Goal: Task Accomplishment & Management: Manage account settings

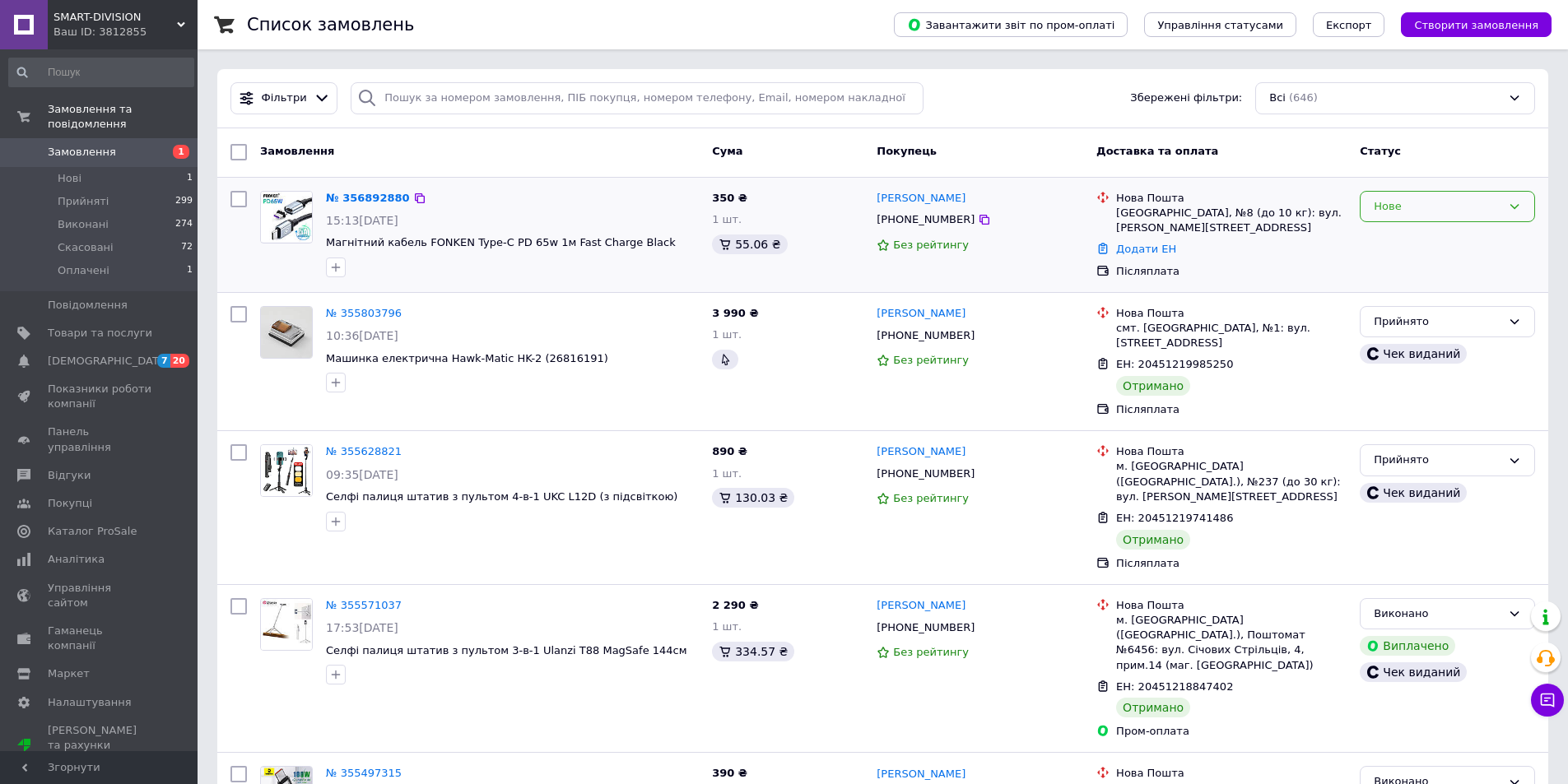
click at [1417, 213] on div "Нове" at bounding box center [1438, 207] width 128 height 17
click at [1393, 241] on li "Прийнято" at bounding box center [1448, 241] width 174 height 31
click at [1502, 200] on div "Нове" at bounding box center [1447, 207] width 175 height 32
click at [1436, 233] on li "Прийнято" at bounding box center [1448, 241] width 174 height 31
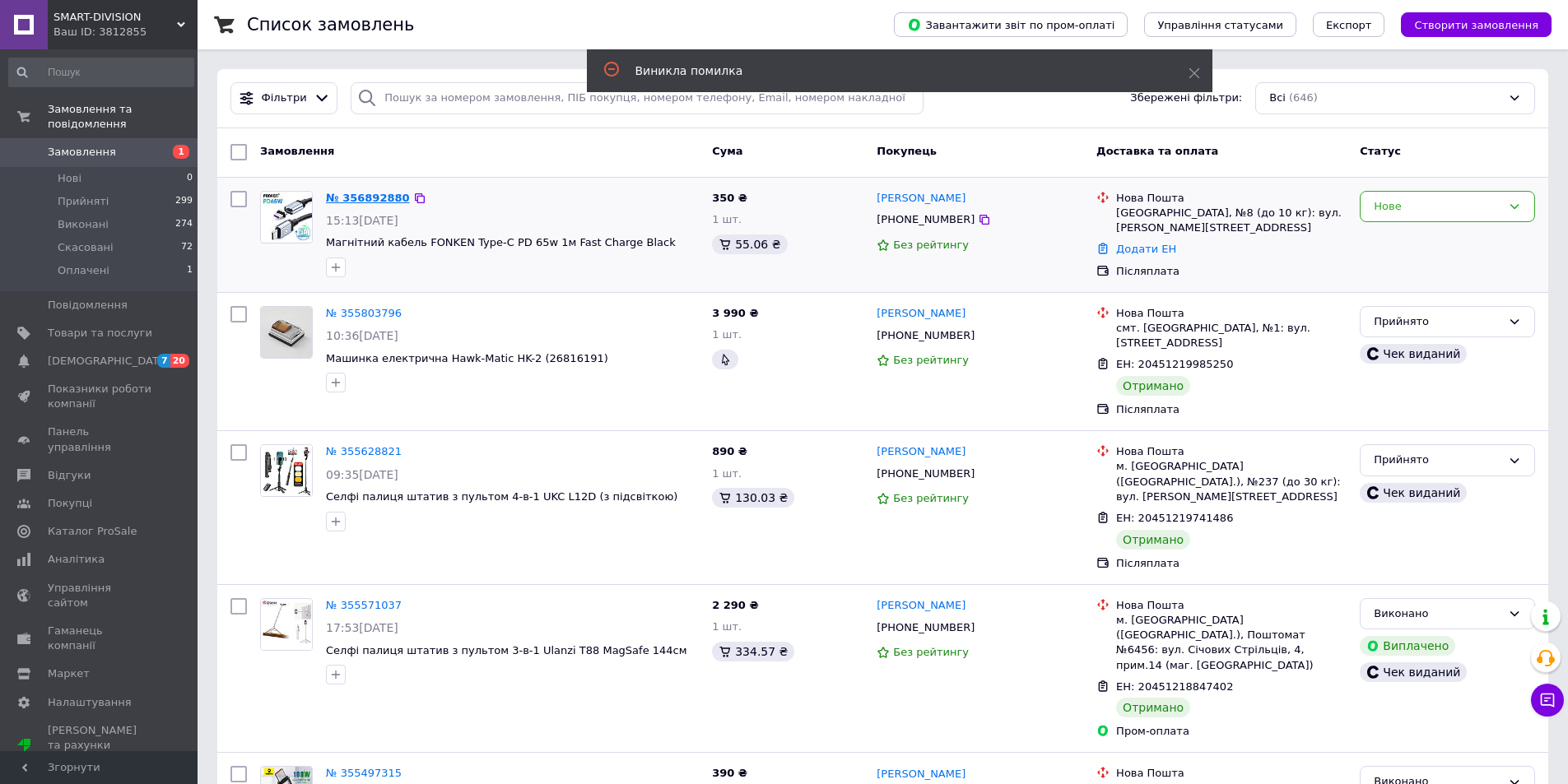
click at [361, 194] on link "№ 356892880" at bounding box center [368, 198] width 84 height 12
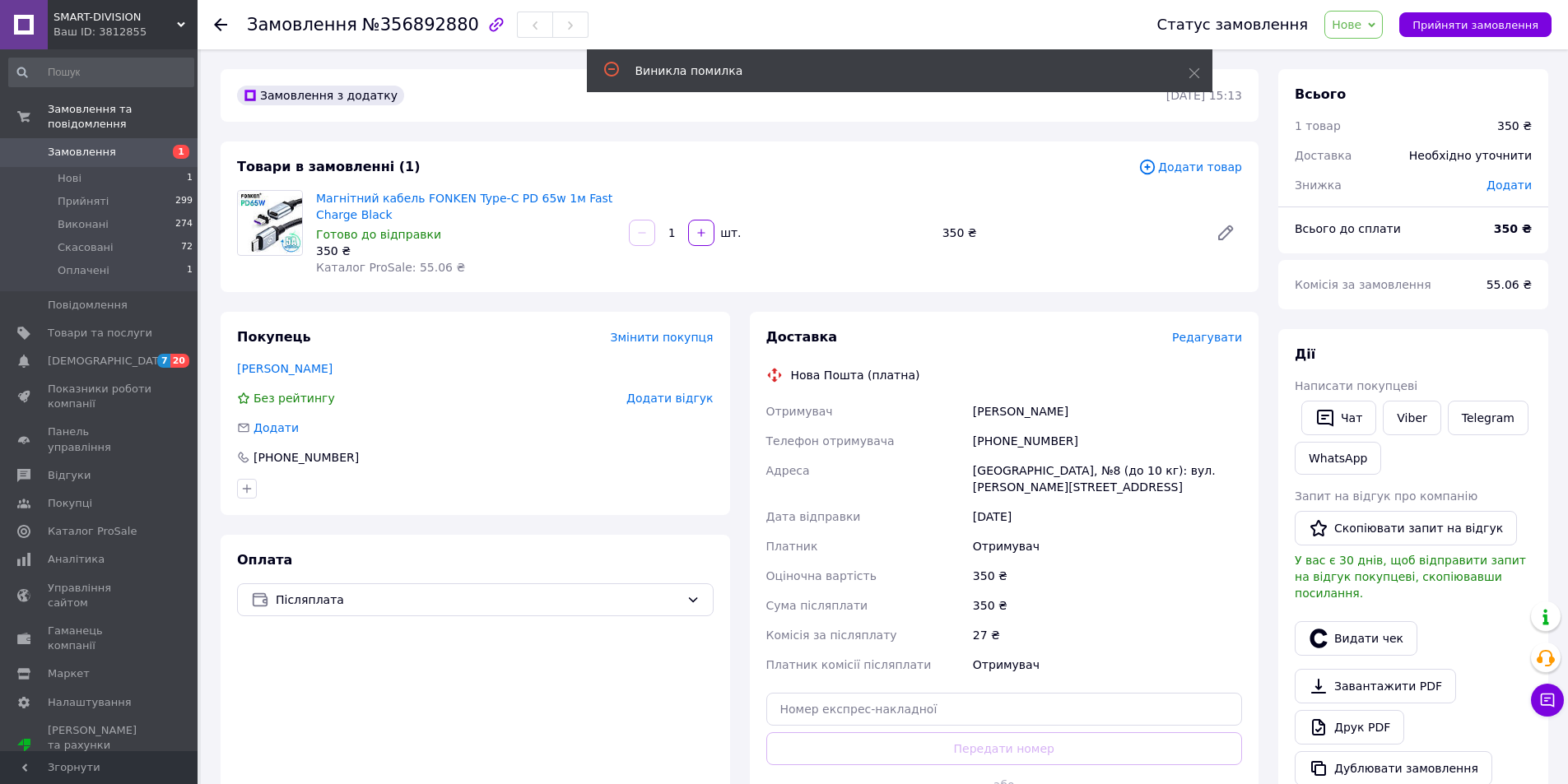
click at [1362, 22] on span "Нове" at bounding box center [1346, 25] width 30 height 13
click at [1355, 53] on li "Прийнято" at bounding box center [1363, 57] width 75 height 25
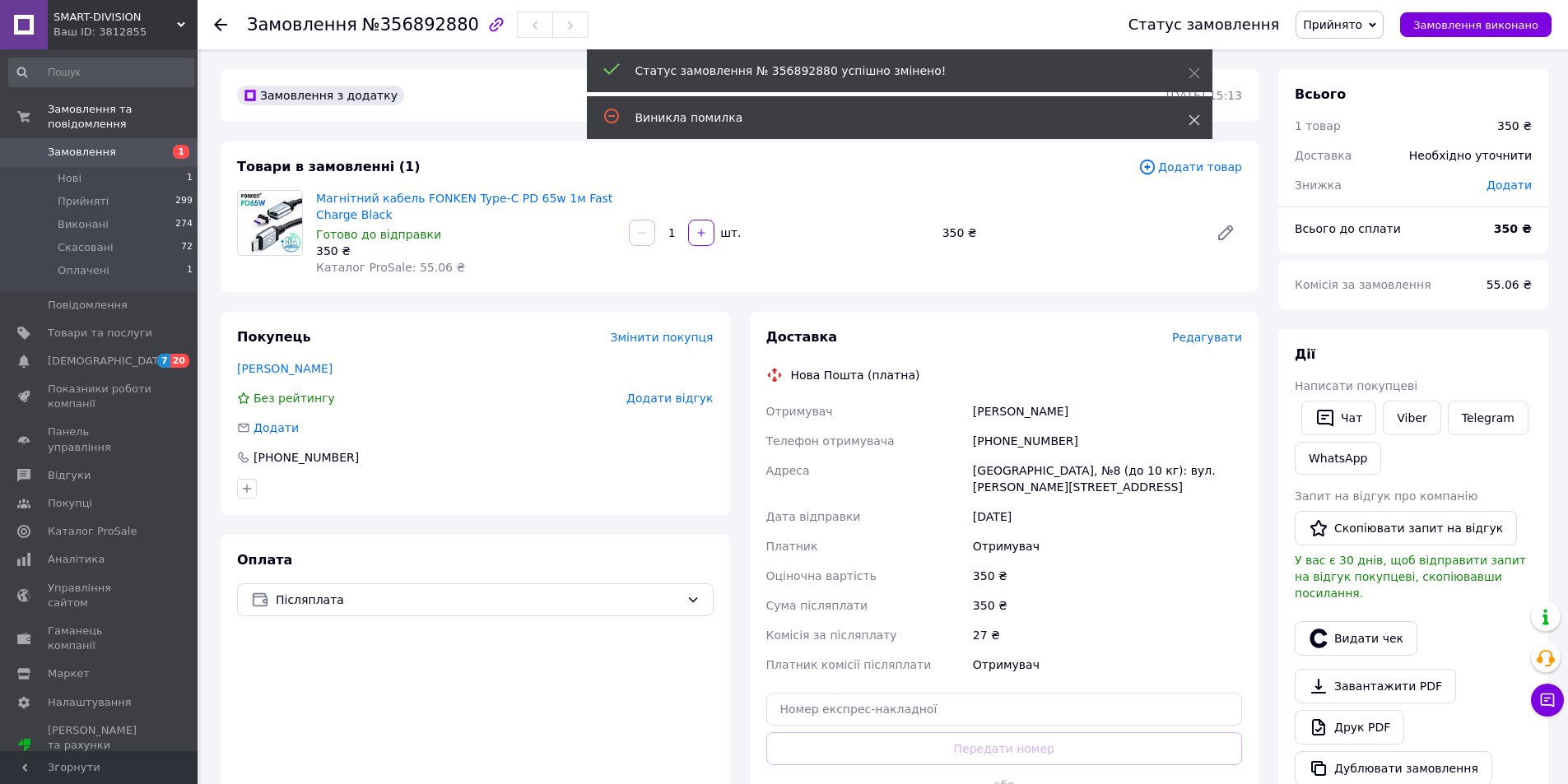
click at [1191, 116] on icon at bounding box center [1194, 120] width 11 height 11
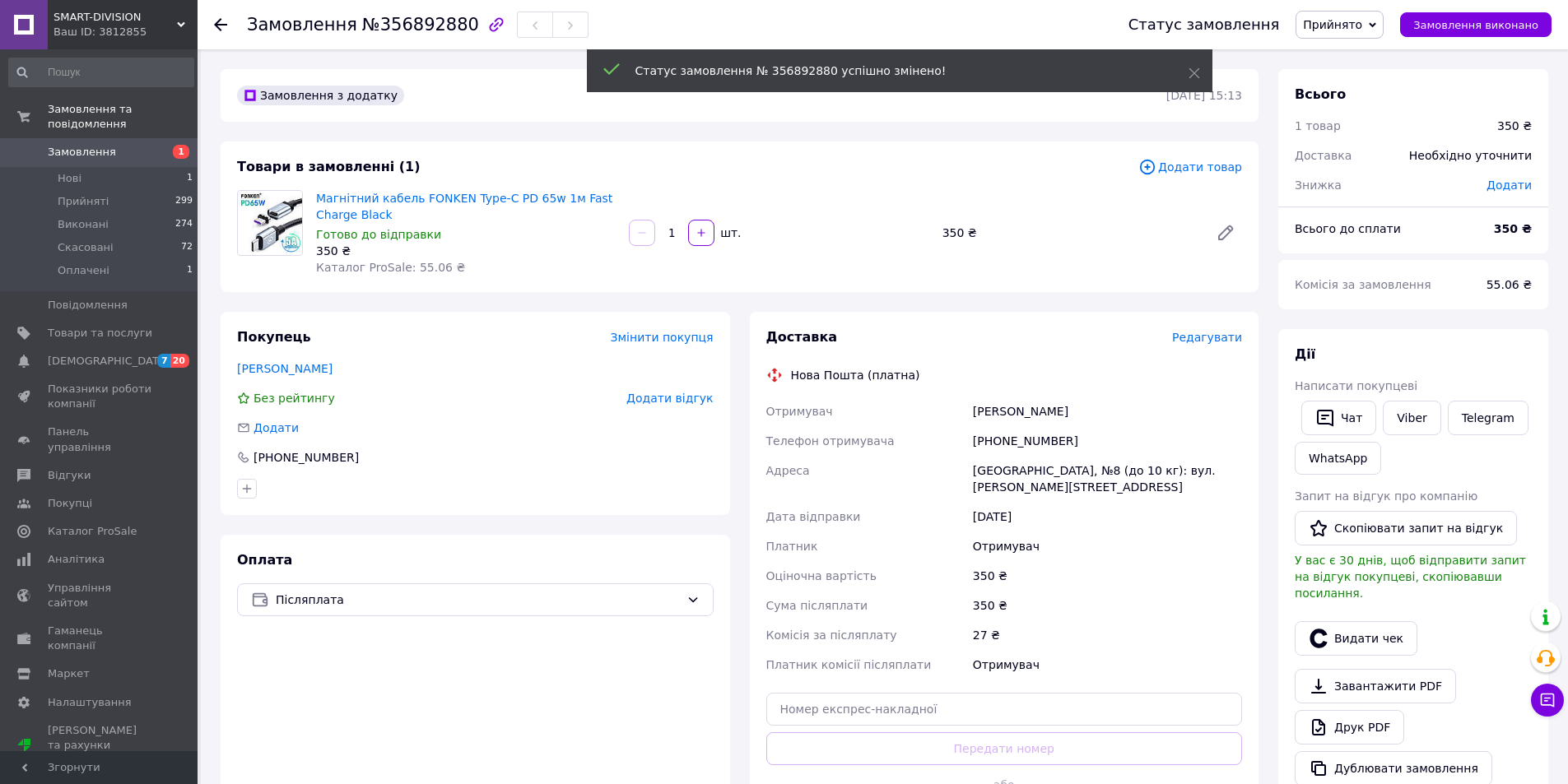
click at [1194, 64] on div "Статус замовлення № 356892880 успішно змінено!" at bounding box center [899, 71] width 626 height 43
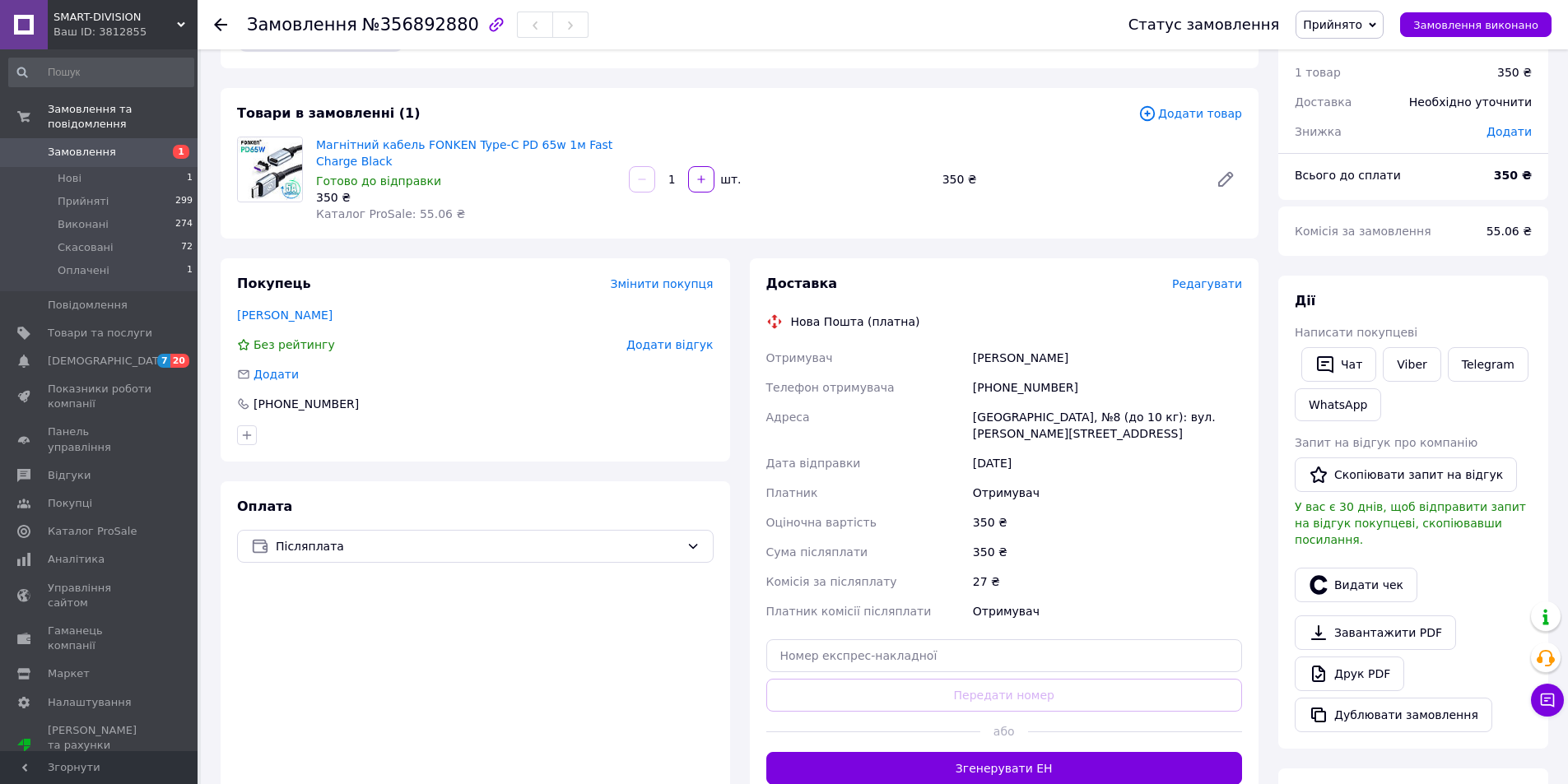
scroll to position [82, 0]
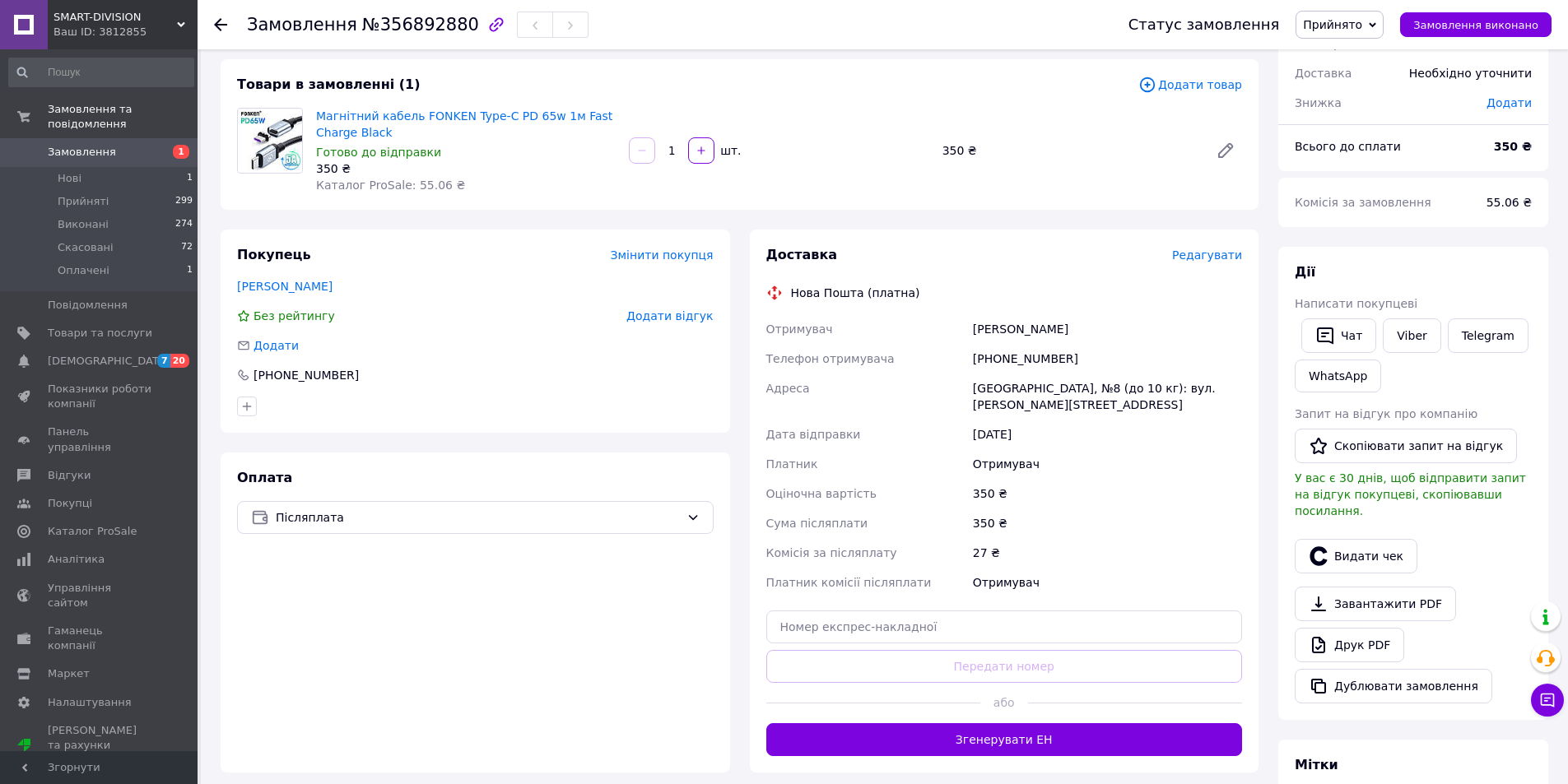
click at [993, 364] on div "[PHONE_NUMBER]" at bounding box center [1107, 358] width 276 height 30
copy div "[PHONE_NUMBER]"
click at [1024, 324] on div "[PERSON_NAME]" at bounding box center [1107, 328] width 276 height 30
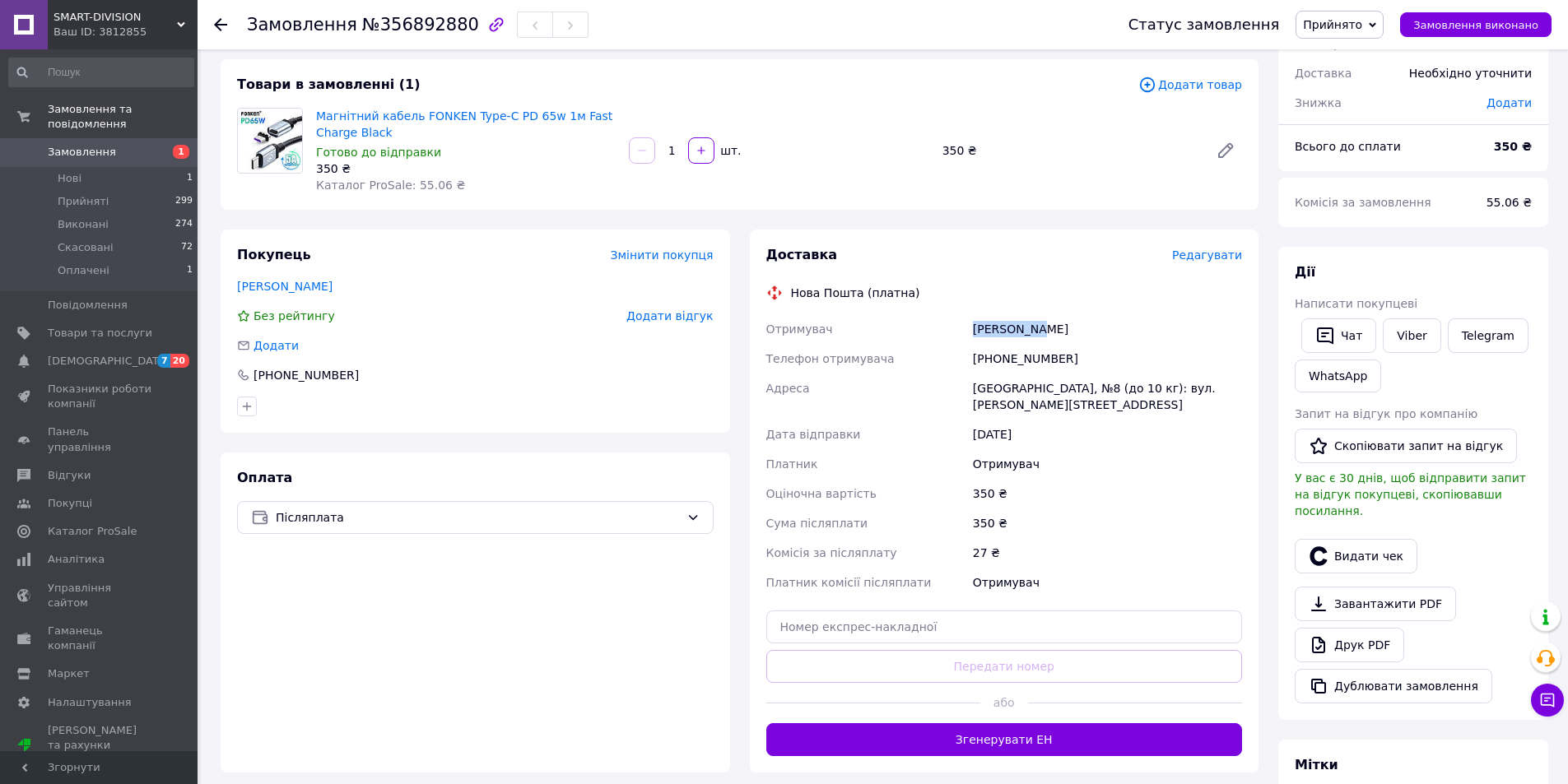
click at [1024, 324] on div "[PERSON_NAME]" at bounding box center [1107, 328] width 276 height 30
copy div "[PERSON_NAME]"
drag, startPoint x: 976, startPoint y: 384, endPoint x: 1064, endPoint y: 384, distance: 88.0
click at [1064, 384] on div "[GEOGRAPHIC_DATA], №8 (до 10 кг): вул. [PERSON_NAME][STREET_ADDRESS]" at bounding box center [1107, 396] width 276 height 46
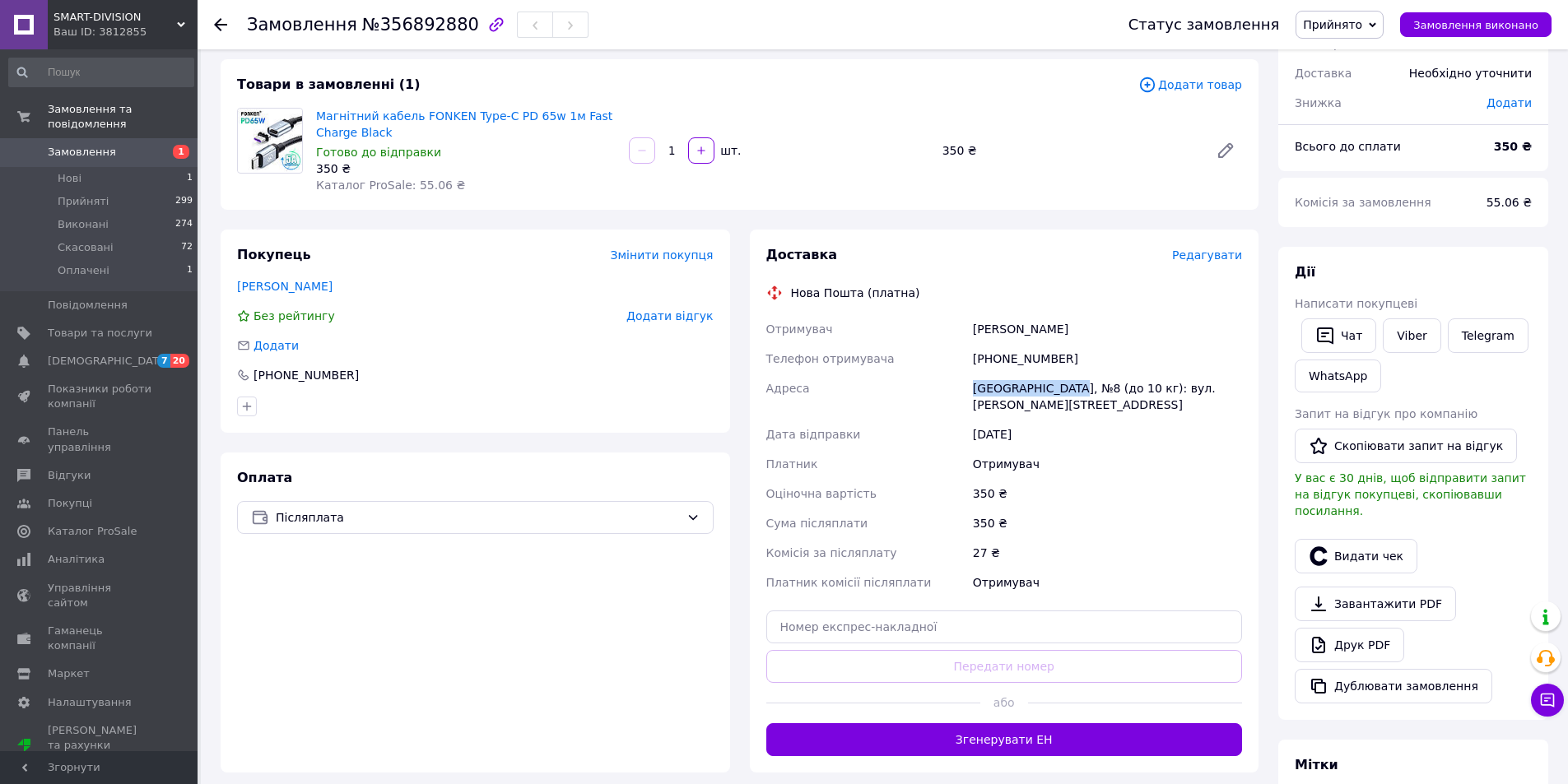
copy div "[GEOGRAPHIC_DATA]"
click at [991, 619] on input "text" at bounding box center [1004, 626] width 477 height 32
paste input "20451225145884"
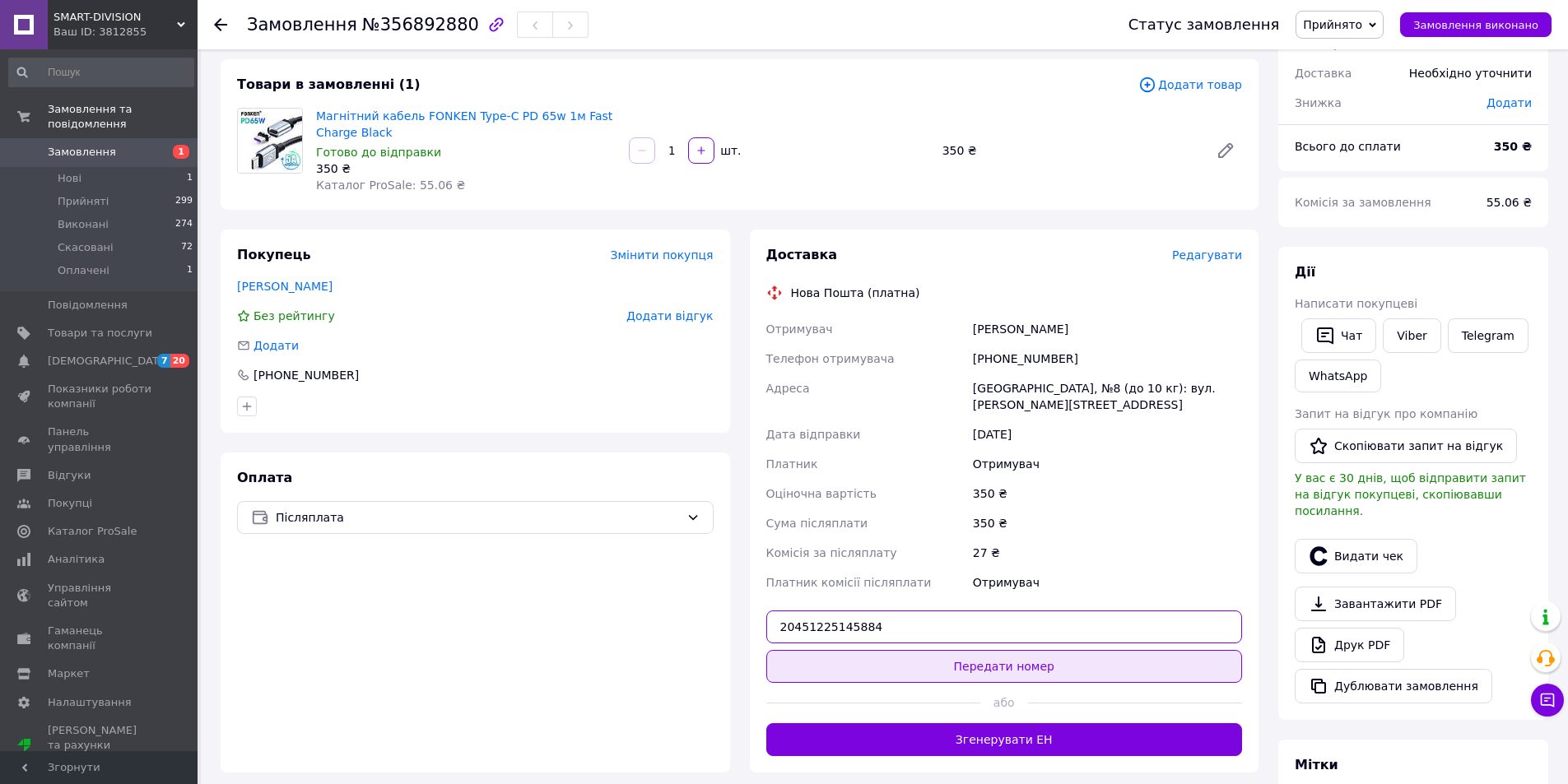
type input "20451225145884"
click at [983, 666] on button "Передати номер" at bounding box center [1004, 667] width 477 height 32
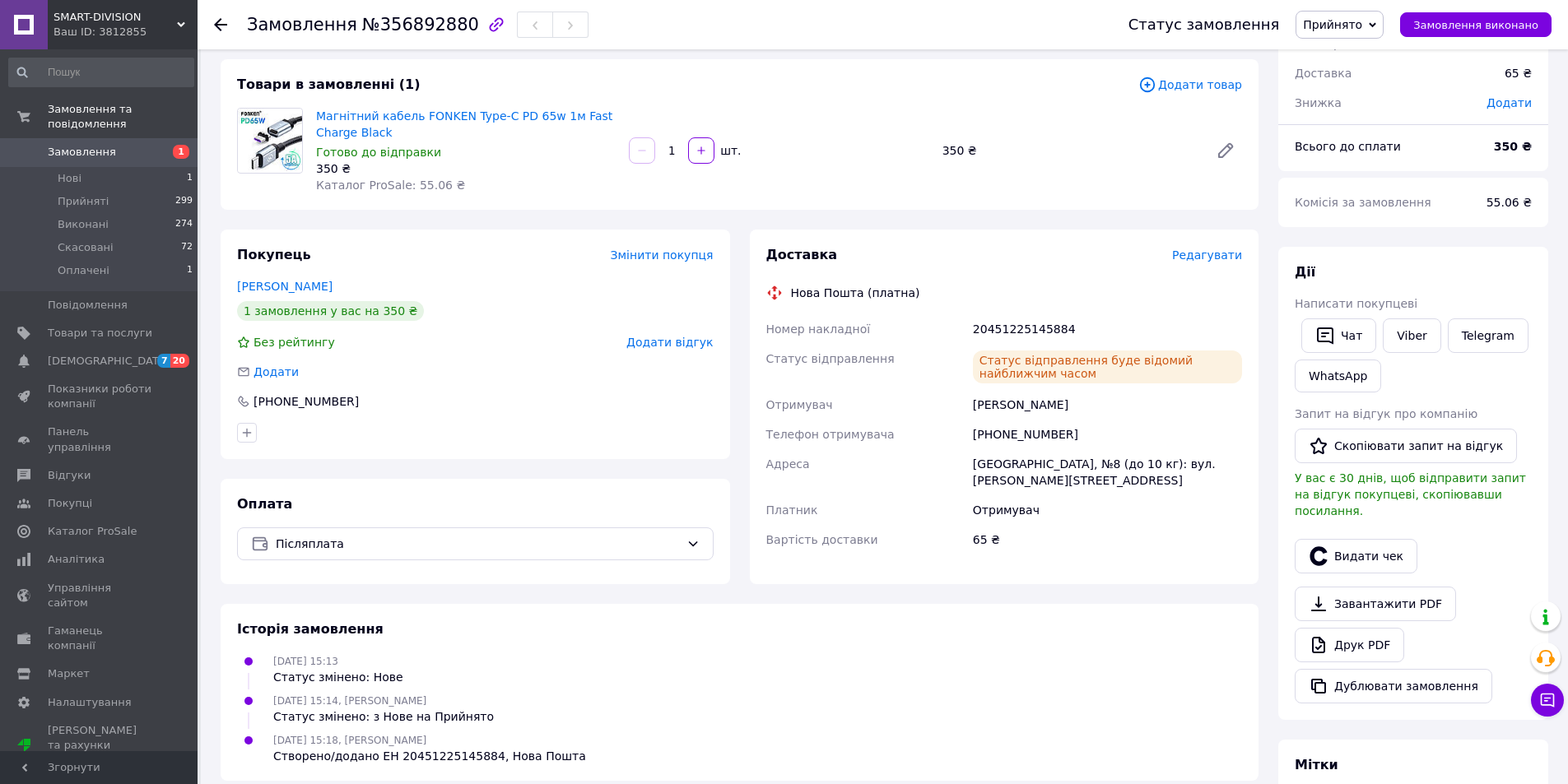
click at [218, 26] on use at bounding box center [221, 25] width 13 height 13
